Goal: Information Seeking & Learning: Learn about a topic

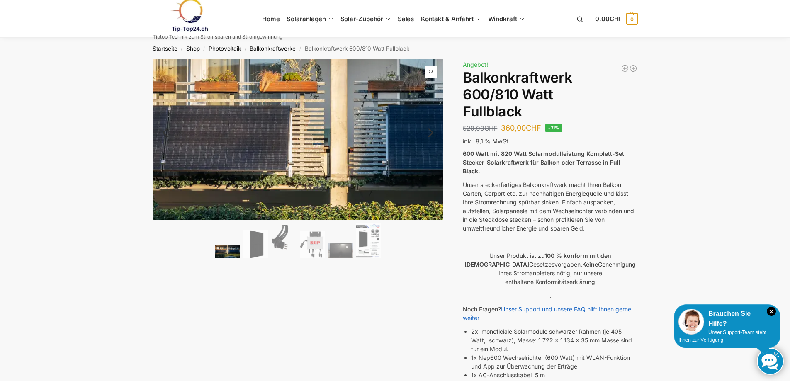
click at [261, 138] on img at bounding box center [342, 141] width 638 height 352
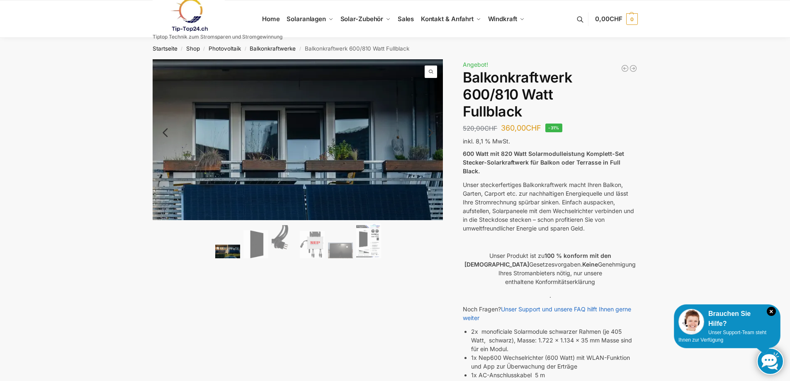
click at [432, 72] on span at bounding box center [430, 71] width 12 height 12
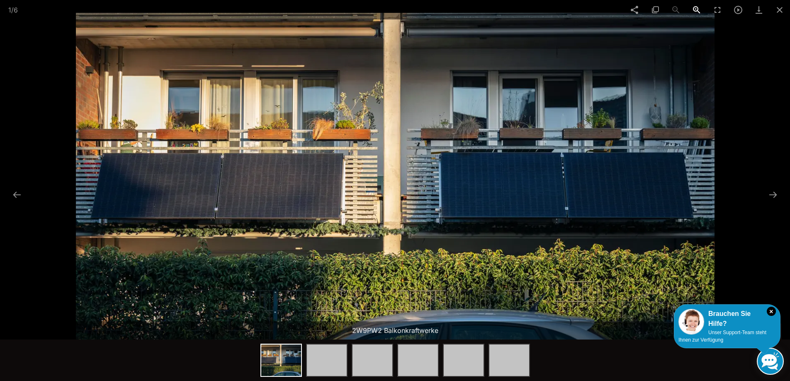
click at [696, 8] on span at bounding box center [696, 9] width 21 height 19
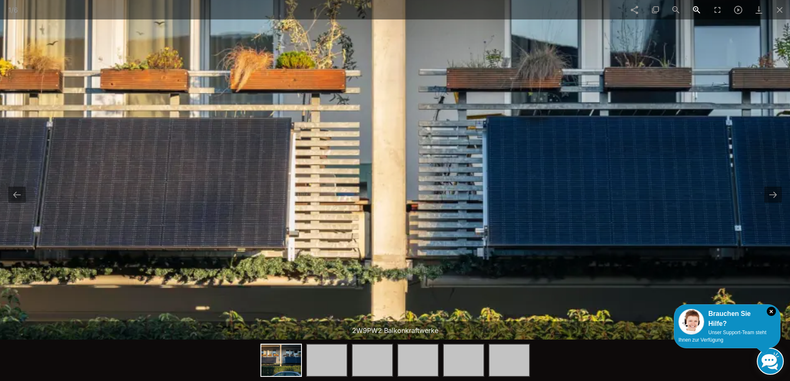
click at [696, 8] on span at bounding box center [696, 9] width 21 height 19
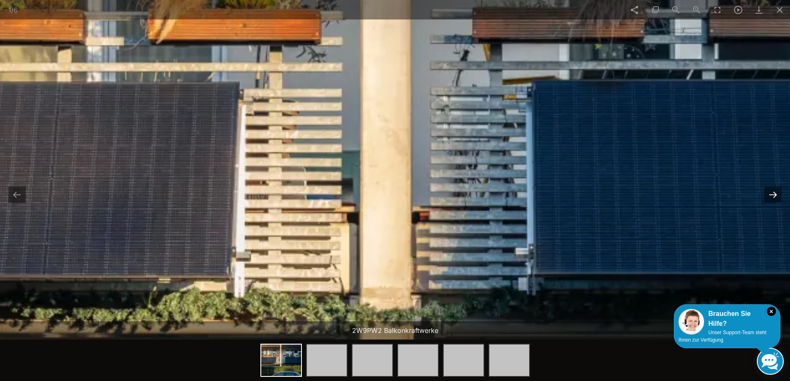
click at [769, 196] on button at bounding box center [772, 195] width 17 height 16
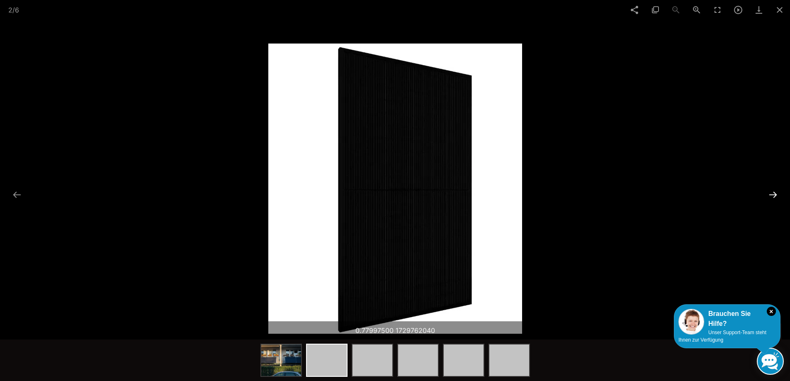
click at [771, 196] on button at bounding box center [772, 195] width 17 height 16
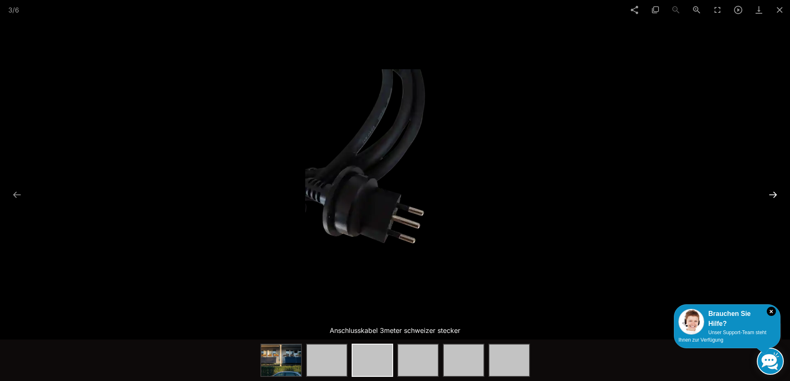
click at [771, 195] on button at bounding box center [772, 195] width 17 height 16
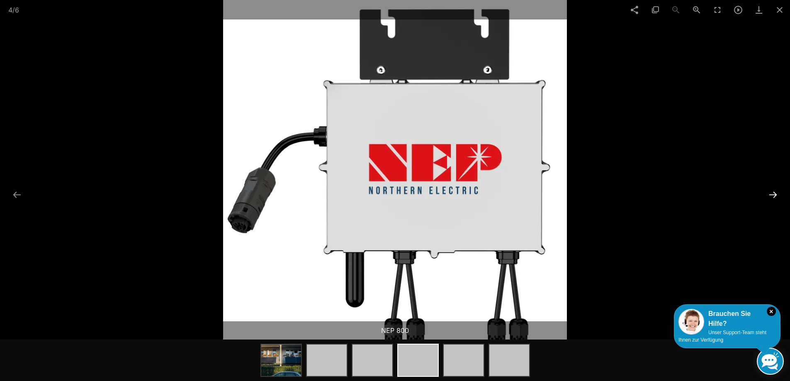
click at [773, 196] on button at bounding box center [772, 195] width 17 height 16
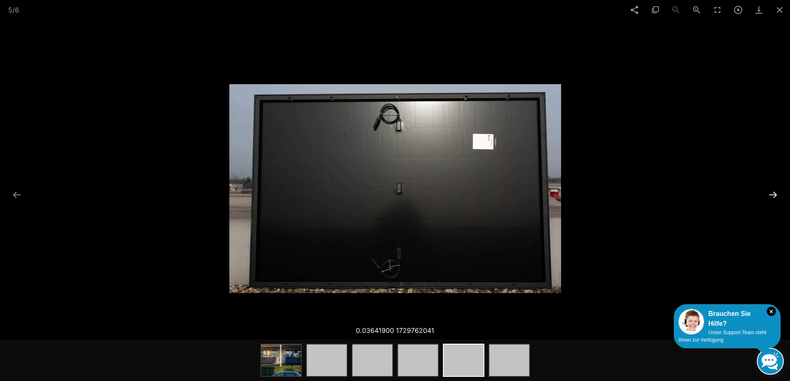
click at [771, 196] on button at bounding box center [772, 195] width 17 height 16
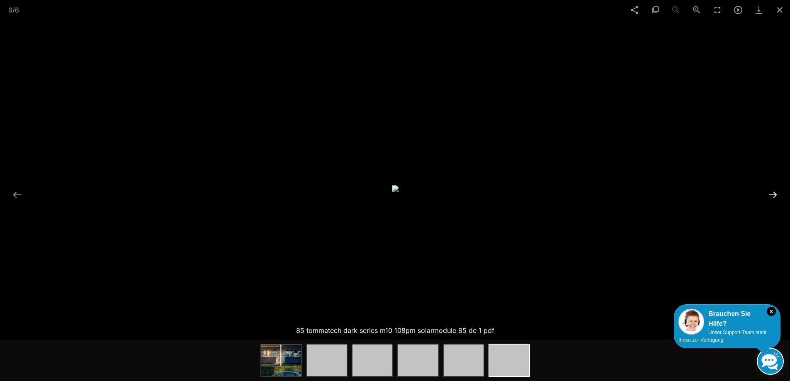
click at [771, 196] on button at bounding box center [772, 195] width 17 height 16
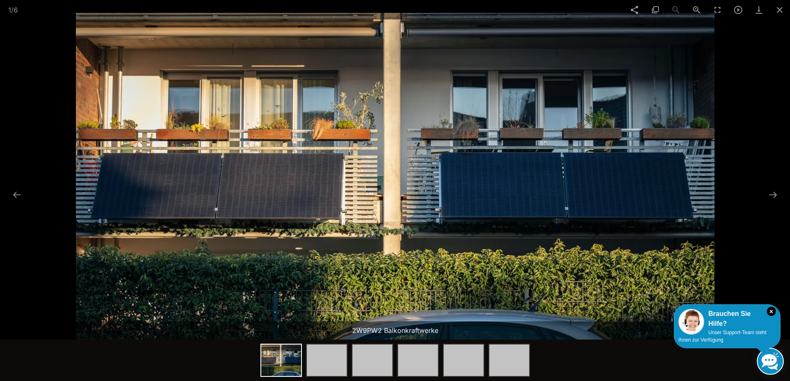
scroll to position [124, 0]
click at [778, 10] on span at bounding box center [779, 9] width 21 height 19
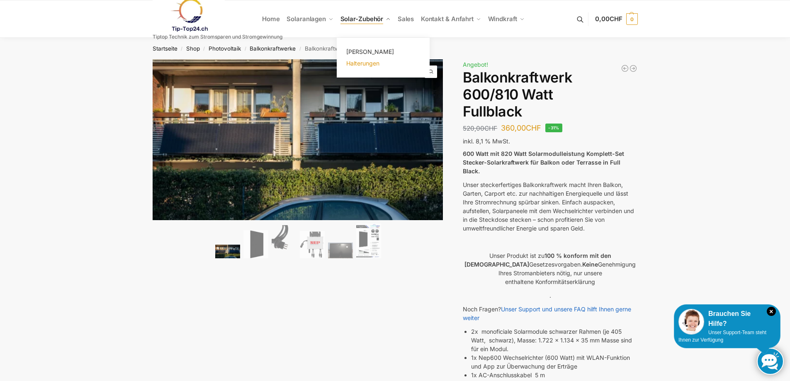
click at [359, 64] on span "Halterungen" at bounding box center [362, 63] width 33 height 7
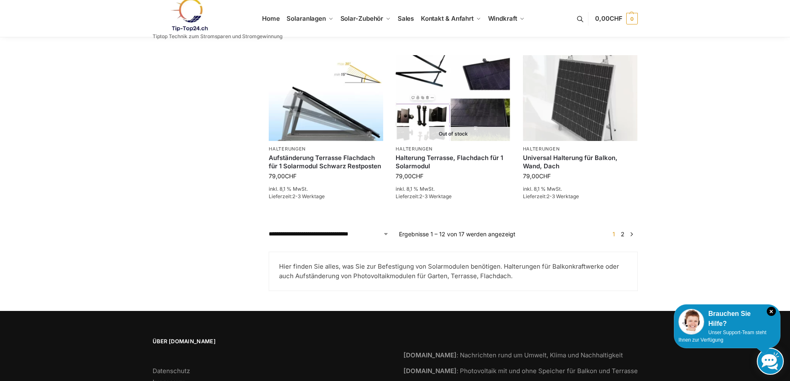
scroll to position [788, 0]
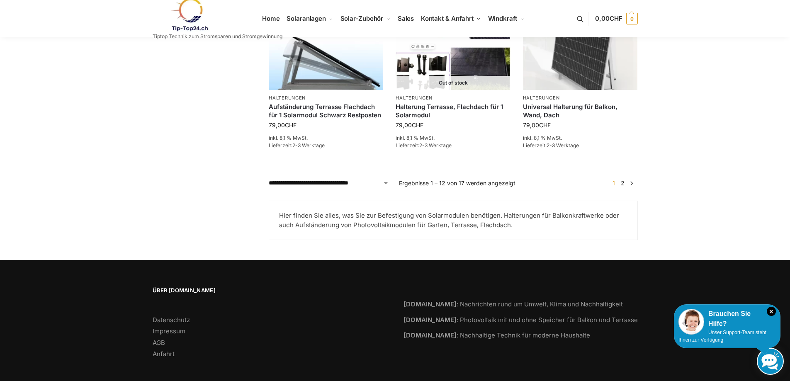
click at [622, 184] on link "2" at bounding box center [622, 182] width 8 height 7
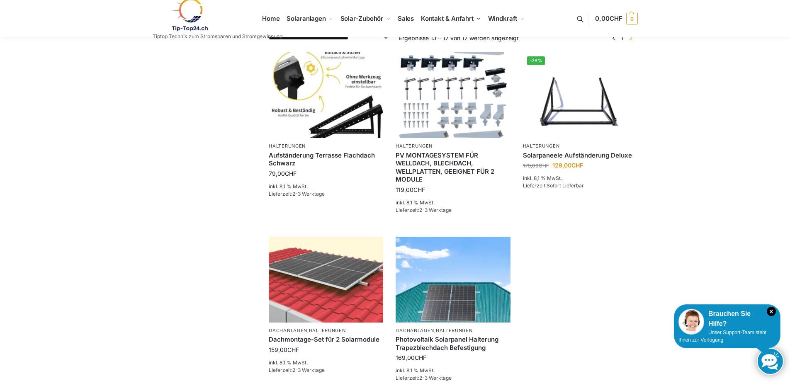
scroll to position [249, 0]
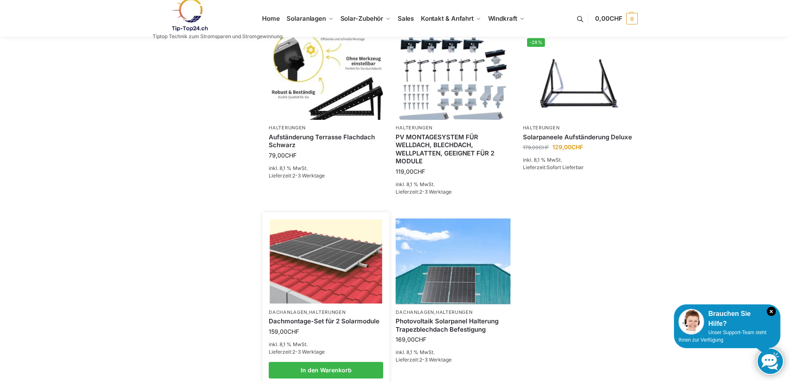
click at [314, 267] on img at bounding box center [326, 261] width 112 height 84
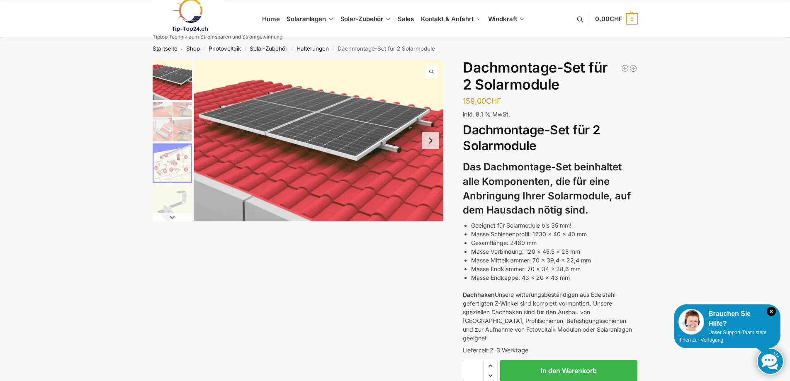
click at [432, 71] on span "1 / 5" at bounding box center [431, 71] width 12 height 12
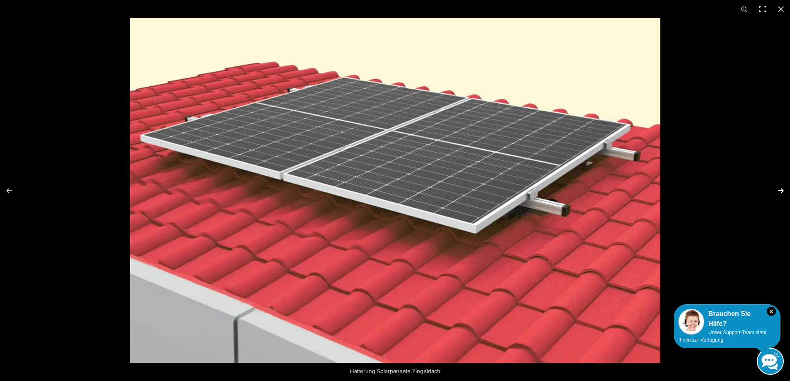
click at [778, 190] on button "Next (arrow right)" at bounding box center [775, 190] width 29 height 41
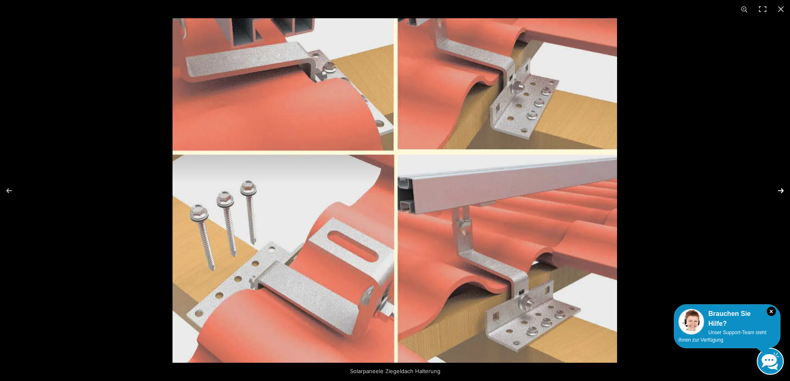
click at [780, 192] on button "Next (arrow right)" at bounding box center [775, 190] width 29 height 41
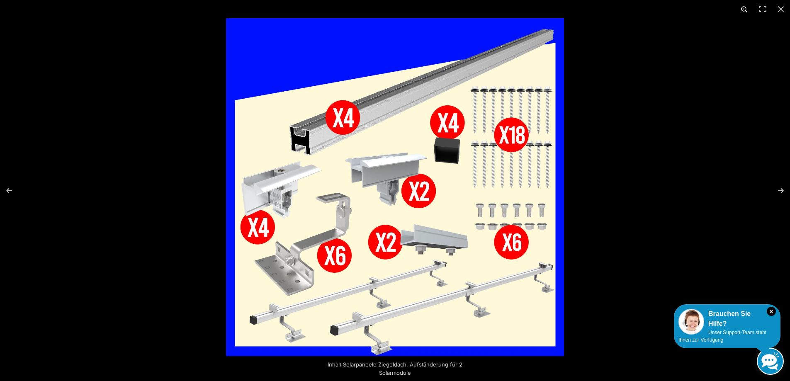
click at [743, 10] on button "Zoom in/out" at bounding box center [744, 9] width 18 height 18
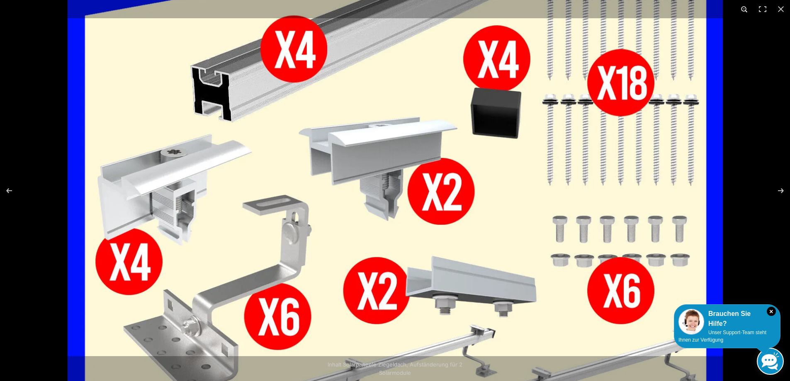
click at [743, 10] on button "Zoom in/out" at bounding box center [744, 9] width 18 height 18
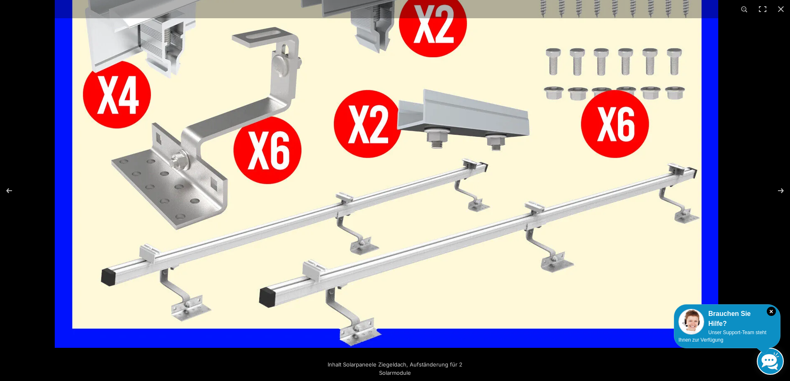
click at [435, 92] on img at bounding box center [386, 16] width 663 height 663
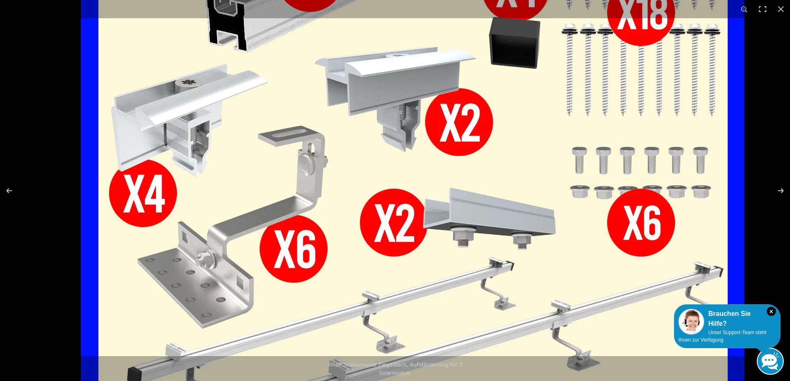
click at [400, 269] on img at bounding box center [412, 114] width 663 height 663
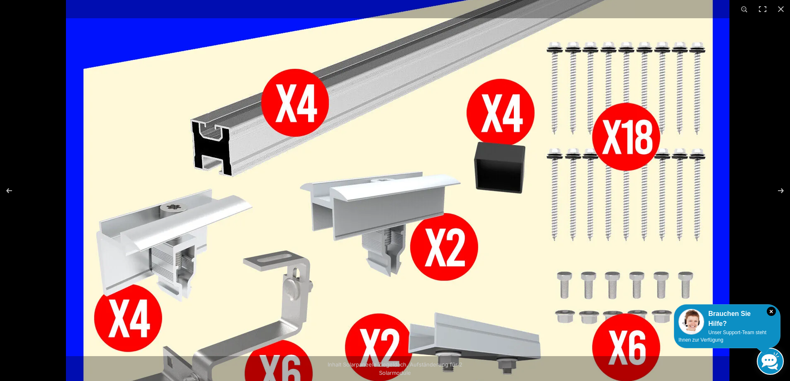
click at [481, 270] on img at bounding box center [397, 239] width 663 height 663
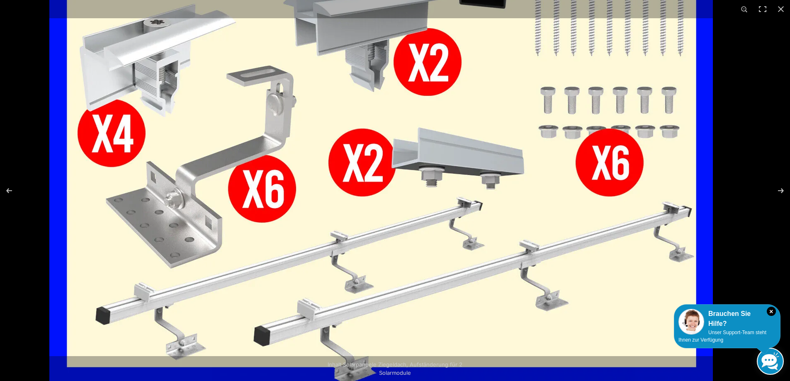
click at [457, 61] on img at bounding box center [380, 54] width 663 height 663
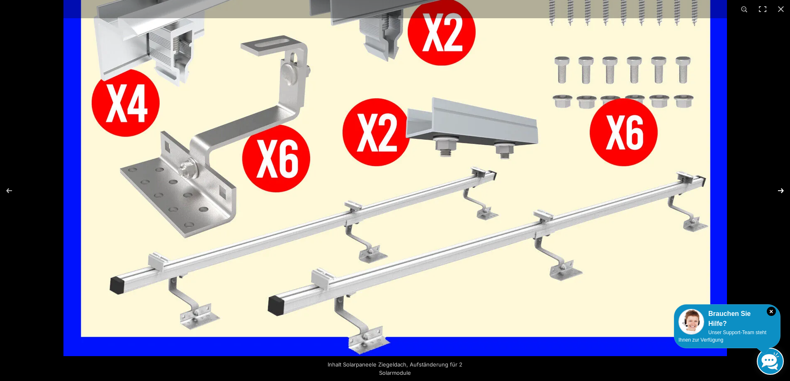
click at [780, 190] on button "Next (arrow right)" at bounding box center [775, 190] width 29 height 41
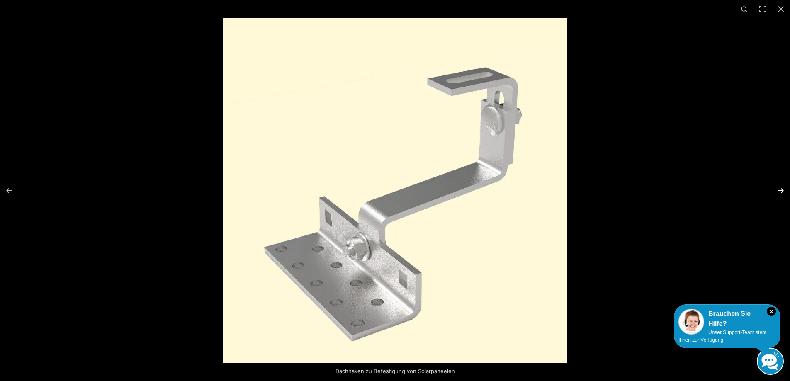
click at [779, 190] on button "Next (arrow right)" at bounding box center [775, 190] width 29 height 41
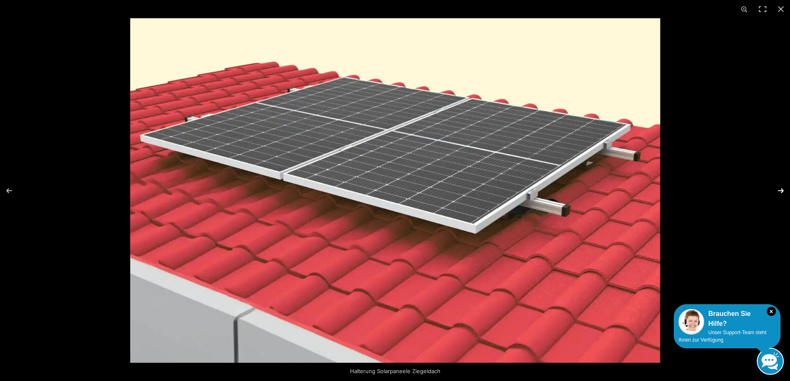
click at [782, 188] on button "Next (arrow right)" at bounding box center [775, 190] width 29 height 41
click at [780, 193] on button "Next (arrow right)" at bounding box center [775, 190] width 29 height 41
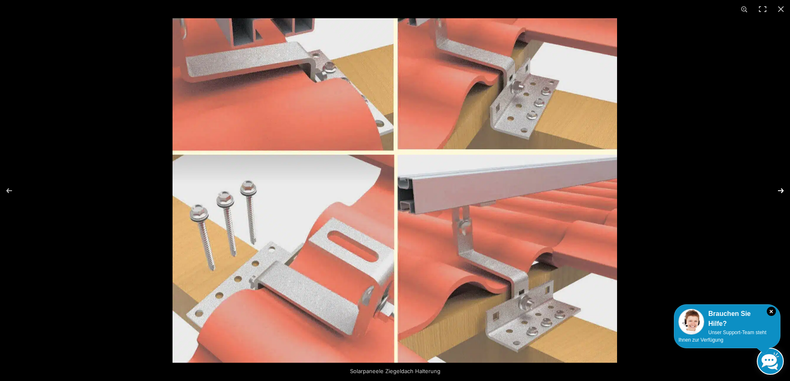
click at [779, 194] on button "Next (arrow right)" at bounding box center [775, 190] width 29 height 41
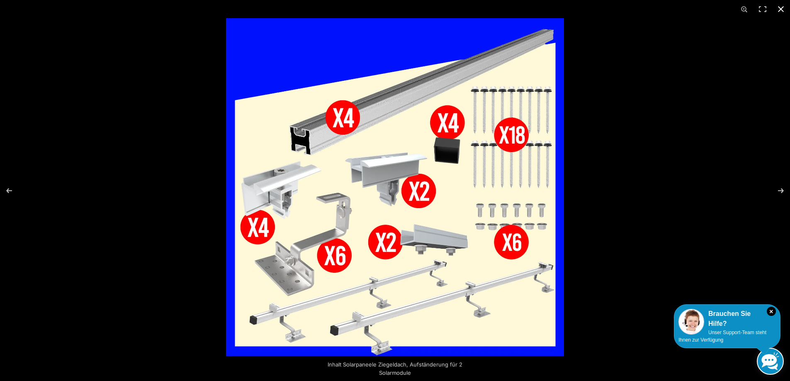
click at [780, 8] on button "Close (Esc)" at bounding box center [780, 9] width 18 height 18
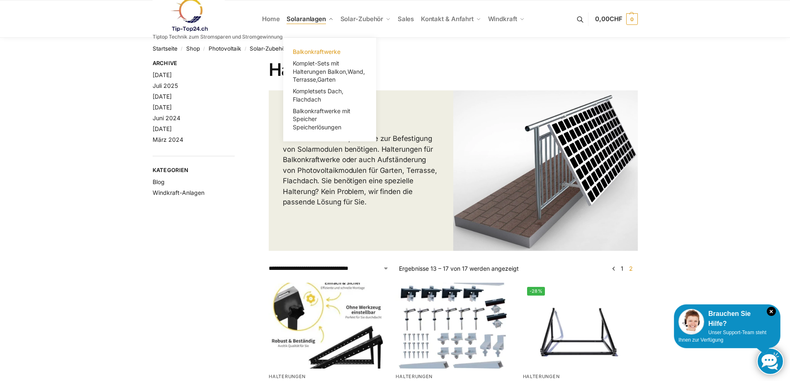
click at [318, 51] on span "Balkonkraftwerke" at bounding box center [317, 51] width 48 height 7
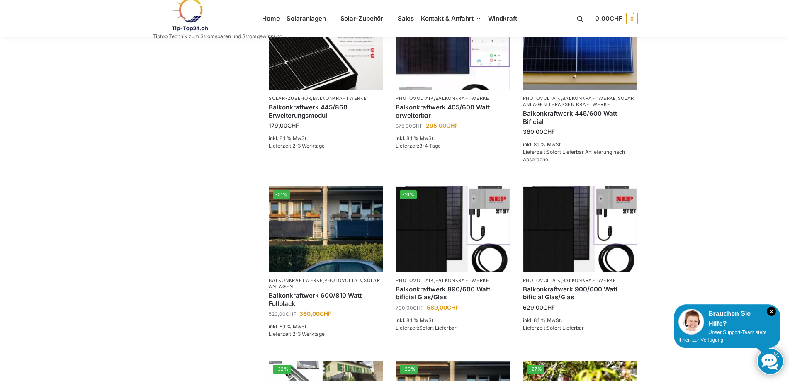
scroll to position [207, 0]
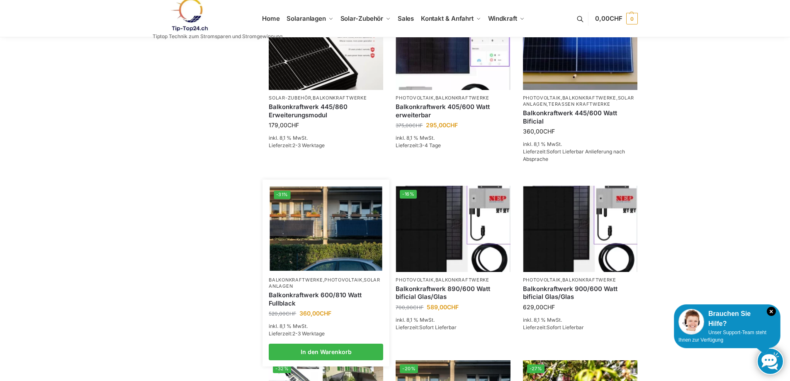
click at [336, 252] on img at bounding box center [326, 229] width 112 height 84
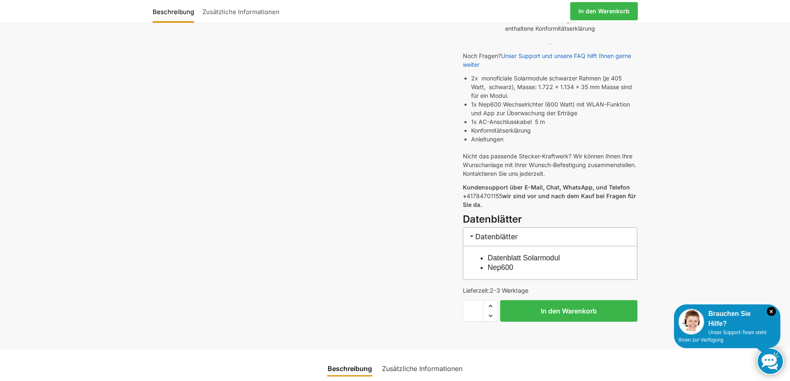
scroll to position [290, 0]
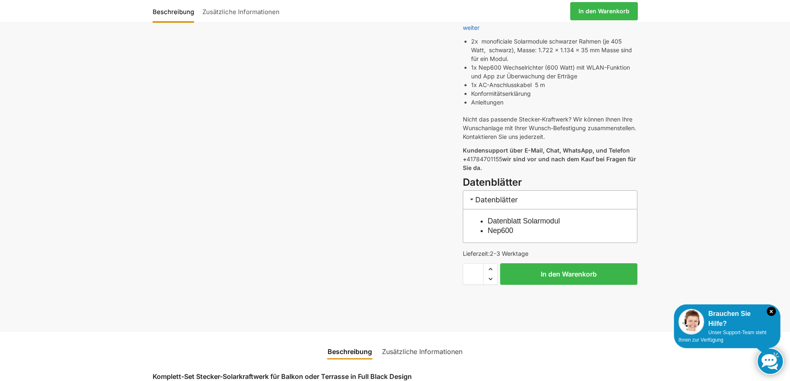
click at [514, 217] on link "Datenblatt Solarmodul" at bounding box center [523, 221] width 72 height 8
